Goal: Check status: Check status

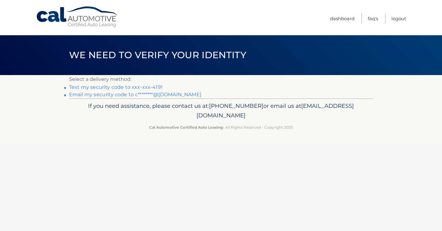
click at [135, 88] on link "Text my security code to xxx-xxx-4191" at bounding box center [116, 87] width 94 height 6
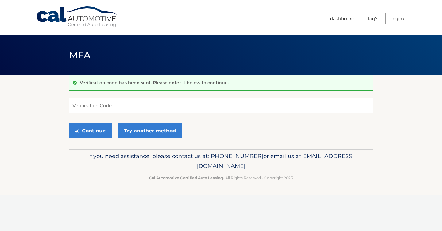
click at [207, 114] on form "Verification Code Continue Try another method" at bounding box center [221, 120] width 304 height 44
click at [200, 105] on input "Verification Code" at bounding box center [221, 105] width 304 height 15
click at [302, 110] on input "Verification Code" at bounding box center [221, 105] width 304 height 15
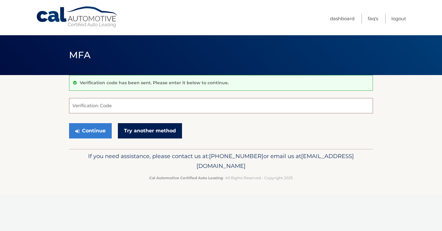
paste input "588150"
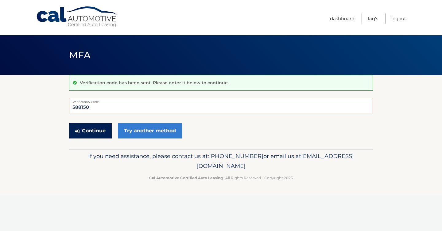
type input "588150"
click at [75, 133] on icon "submit" at bounding box center [77, 131] width 4 height 5
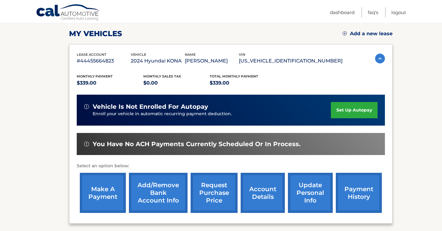
scroll to position [79, 0]
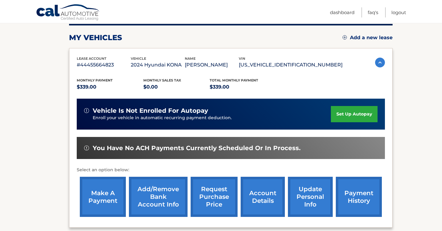
click at [218, 201] on link "request purchase price" at bounding box center [214, 197] width 47 height 40
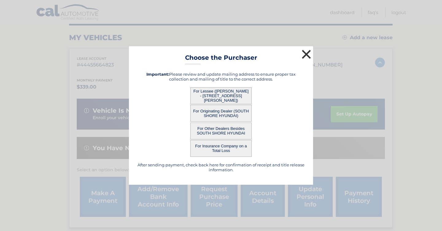
click at [305, 53] on button "×" at bounding box center [306, 54] width 12 height 12
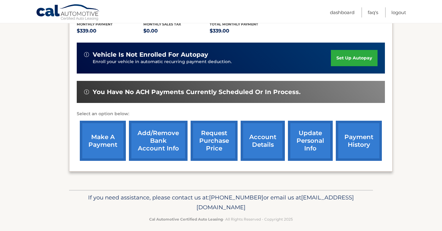
scroll to position [149, 0]
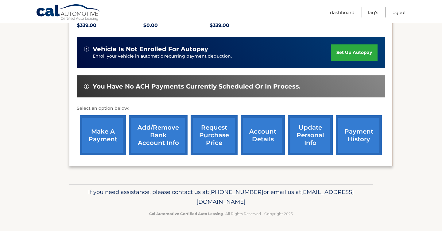
click at [221, 141] on link "request purchase price" at bounding box center [214, 135] width 47 height 40
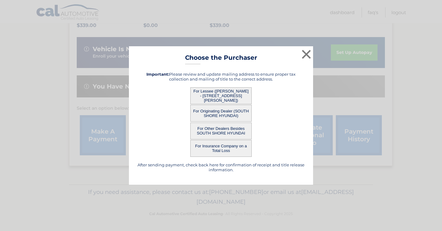
click at [232, 98] on button "For Lessee ([PERSON_NAME] - [STREET_ADDRESS][PERSON_NAME])" at bounding box center [220, 95] width 61 height 17
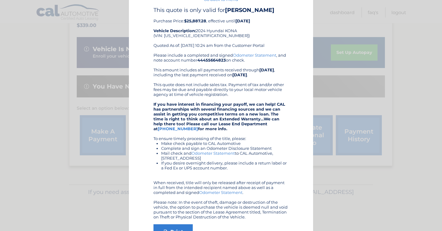
scroll to position [0, 0]
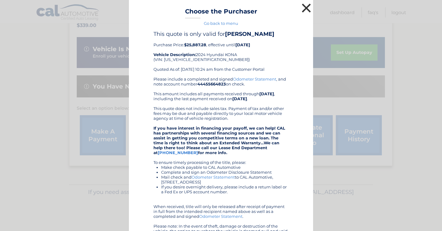
click at [304, 7] on button "×" at bounding box center [306, 8] width 12 height 12
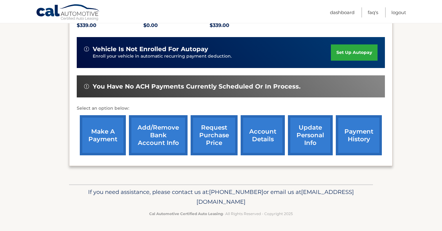
click at [218, 140] on link "request purchase price" at bounding box center [214, 135] width 47 height 40
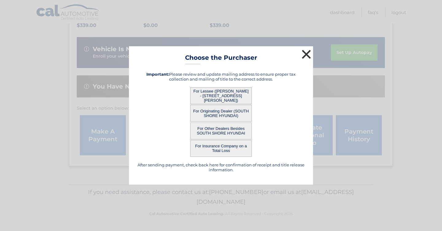
click at [304, 53] on button "×" at bounding box center [306, 54] width 12 height 12
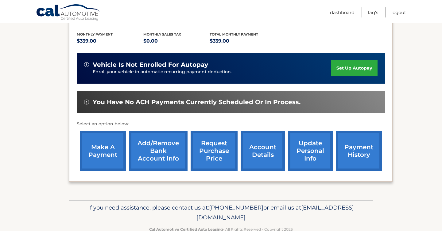
scroll to position [149, 0]
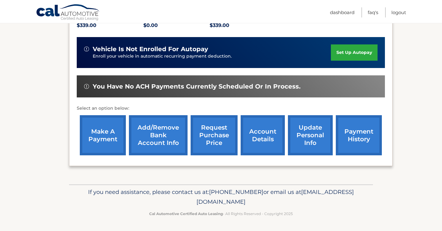
click at [348, 136] on link "payment history" at bounding box center [359, 135] width 46 height 40
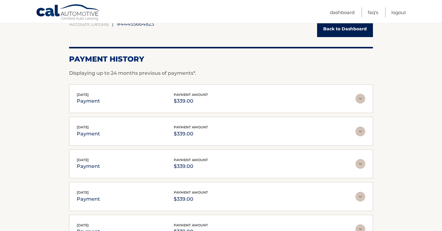
scroll to position [171, 0]
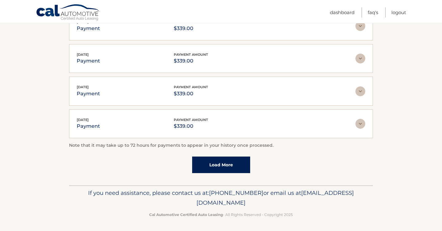
click at [206, 169] on link "Load More" at bounding box center [221, 165] width 58 height 17
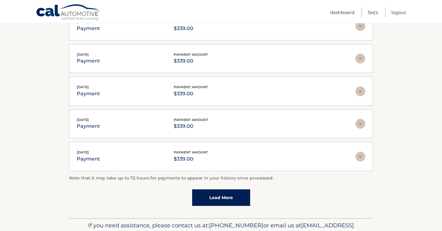
scroll to position [203, 0]
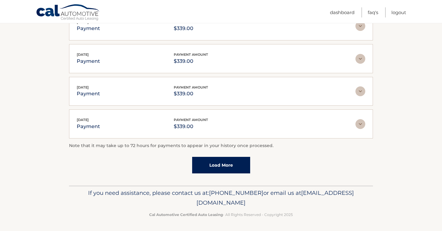
click at [209, 164] on link "Load More" at bounding box center [221, 165] width 58 height 17
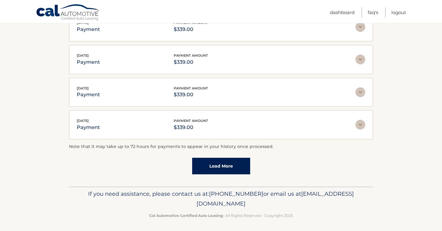
click at [211, 171] on link "Load More" at bounding box center [221, 166] width 58 height 17
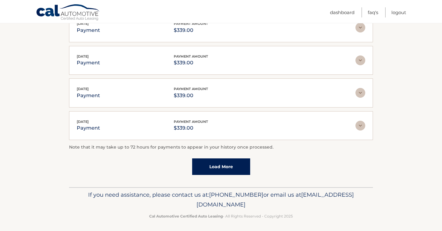
click at [211, 171] on link "Load More" at bounding box center [221, 167] width 58 height 17
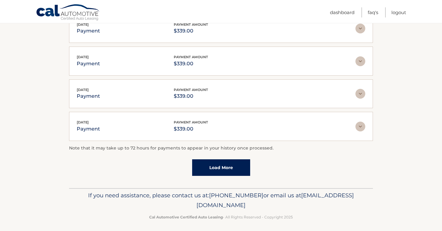
click at [213, 165] on link "Load More" at bounding box center [221, 168] width 58 height 17
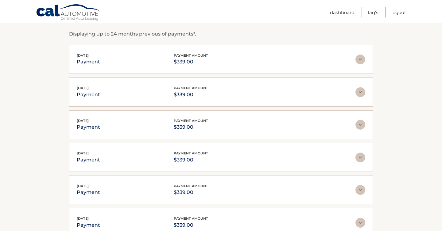
scroll to position [0, 0]
